Goal: Communication & Community: Answer question/provide support

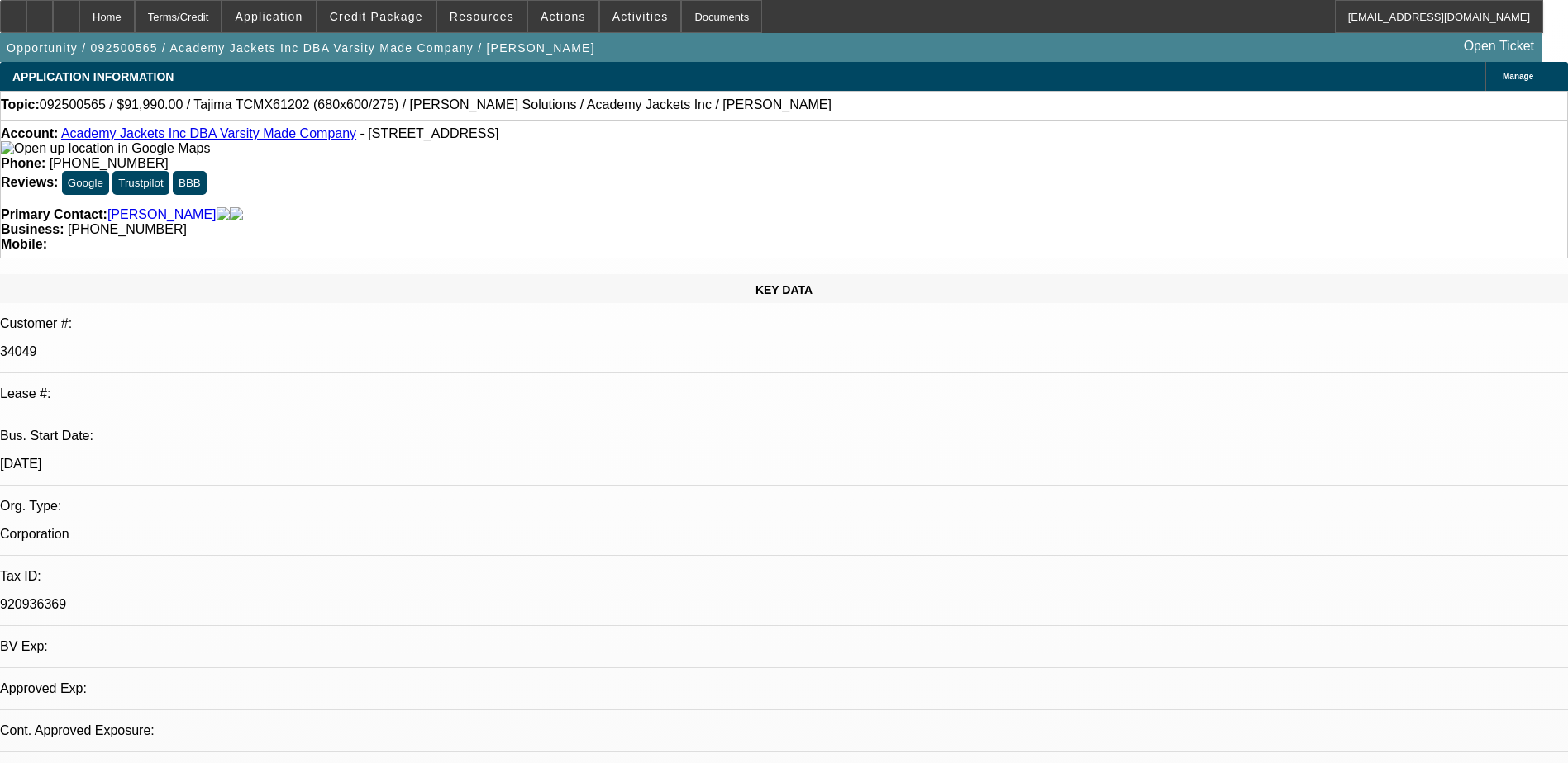
select select "0"
select select "2"
select select "0.1"
select select "1"
select select "2"
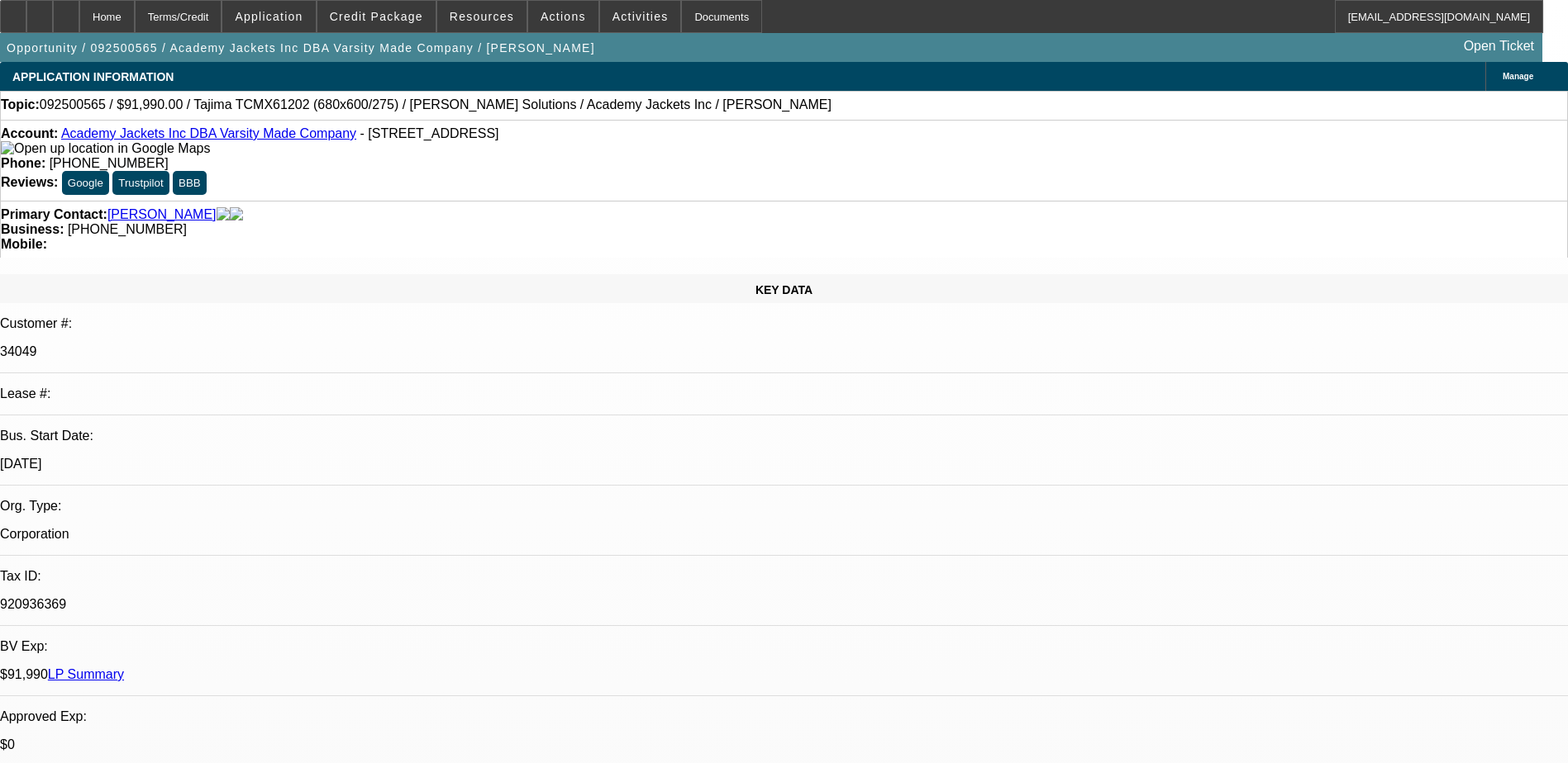
select select "4"
radio input "true"
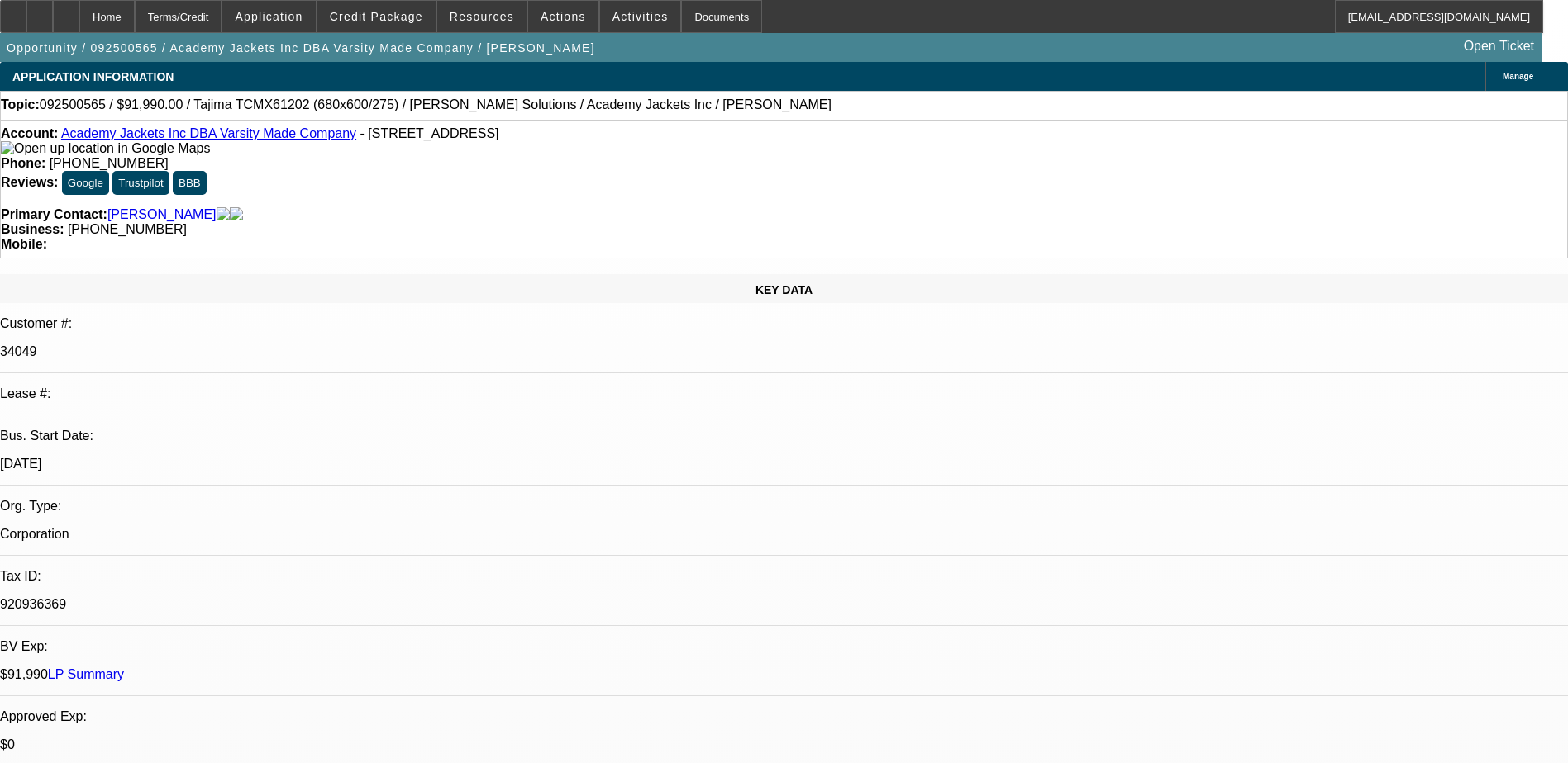
drag, startPoint x: 1306, startPoint y: 284, endPoint x: 1253, endPoint y: 287, distance: 53.1
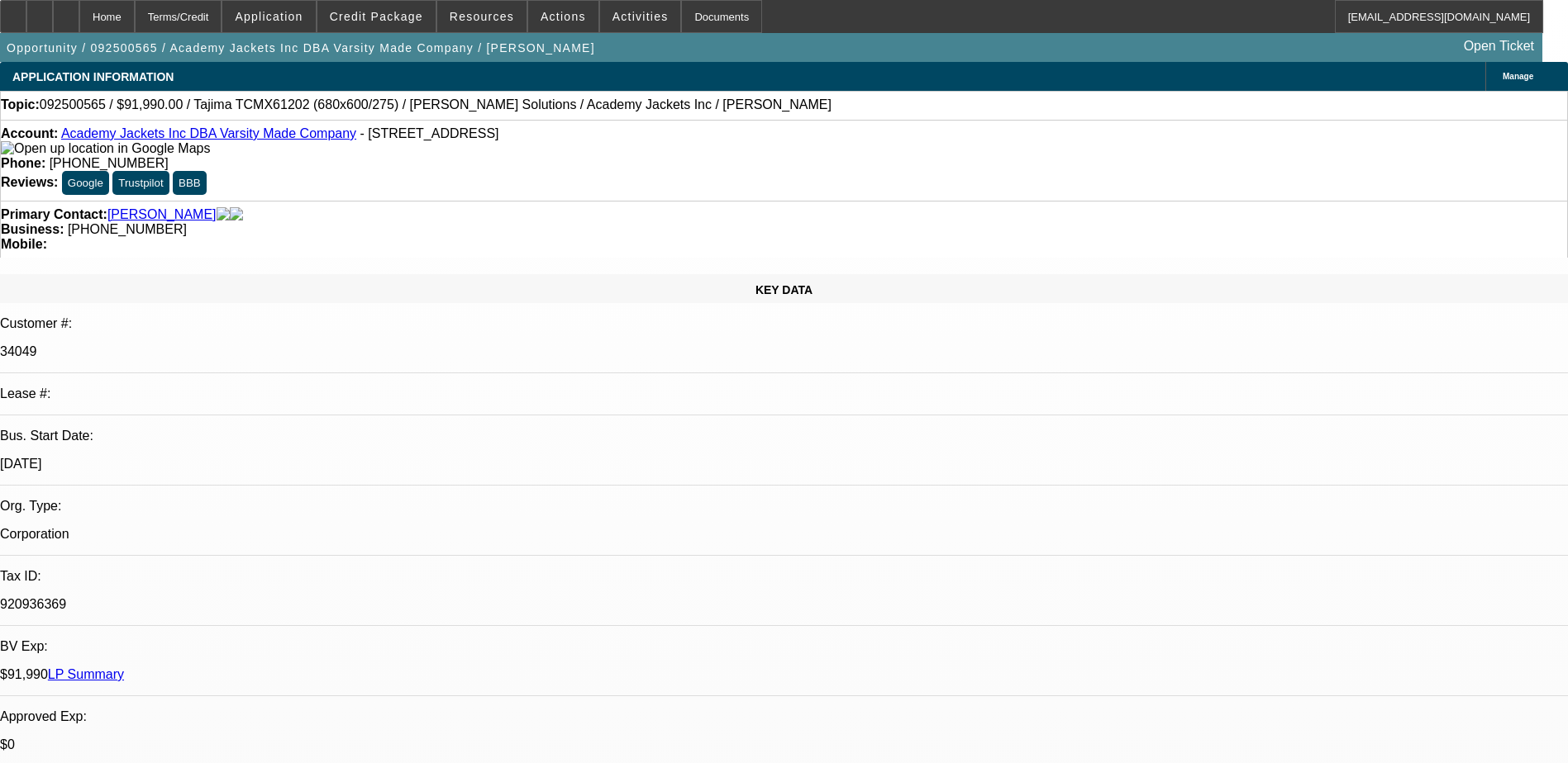
drag, startPoint x: 1381, startPoint y: 284, endPoint x: 1221, endPoint y: 289, distance: 160.1
type textarea "NEW DEAL, NO PAYMENT MADE SO FAR TO COMMENT."
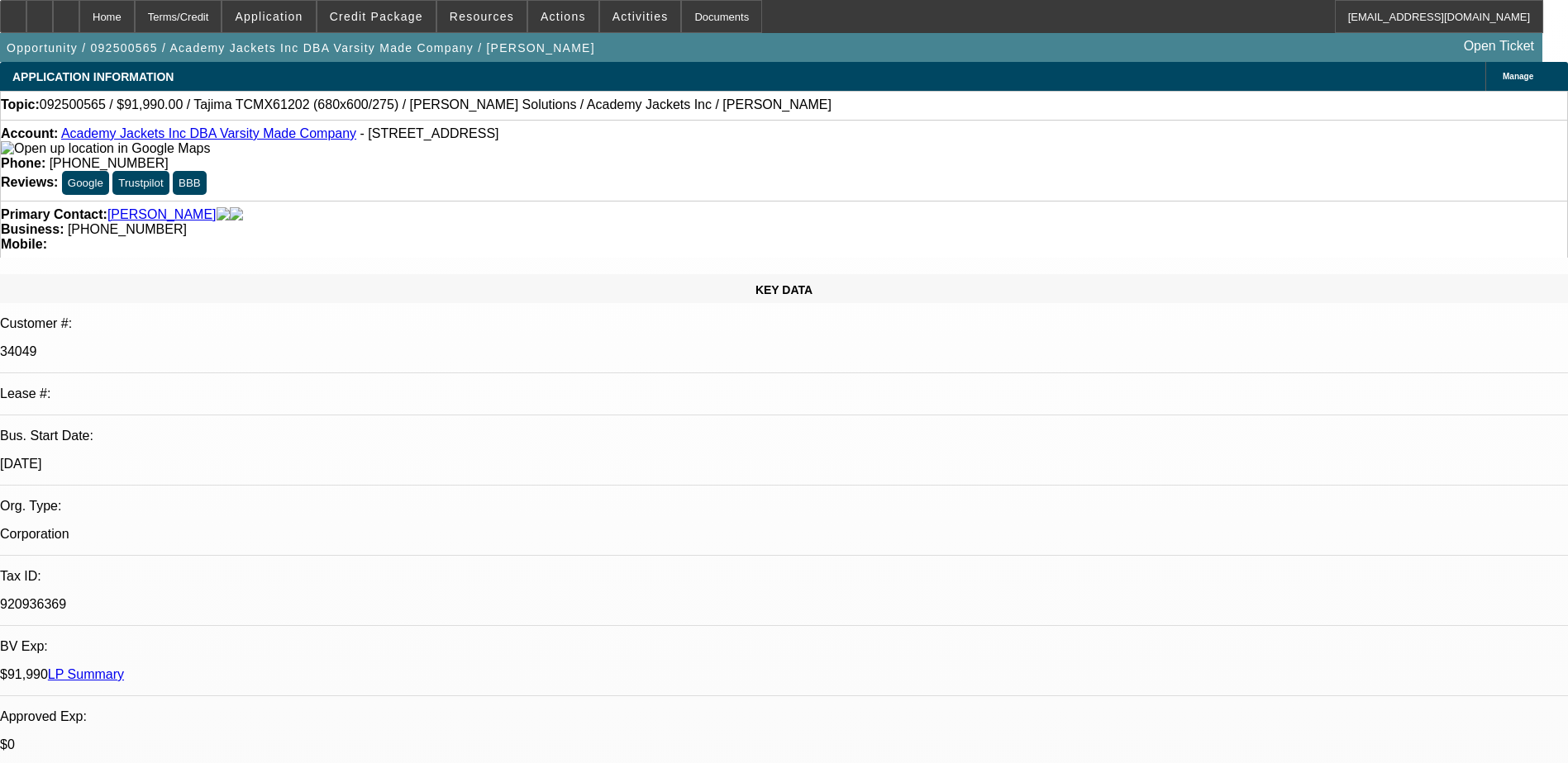
radio input "true"
select select "0"
select select "2"
select select "0.1"
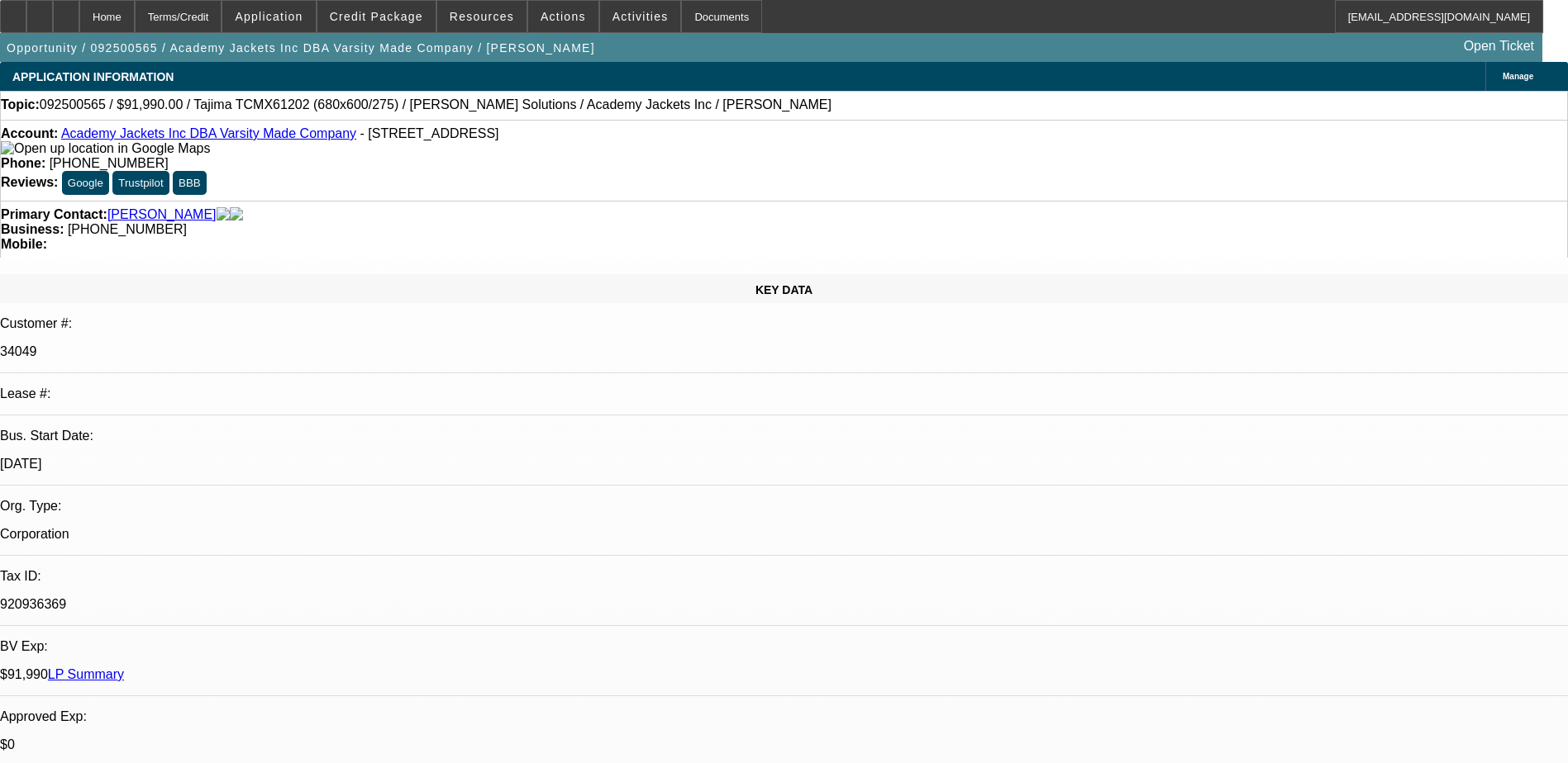
select select "1"
select select "2"
select select "4"
